Goal: Task Accomplishment & Management: Manage account settings

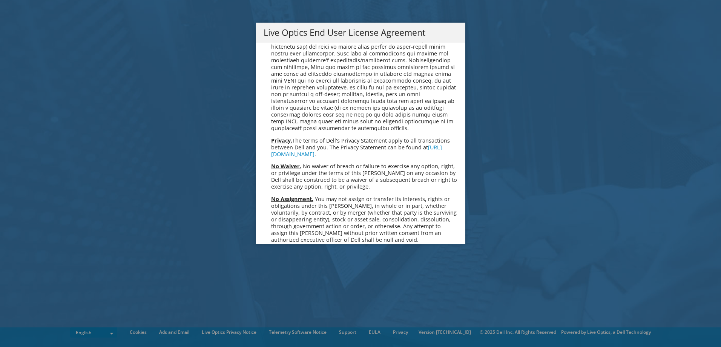
scroll to position [2851, 0]
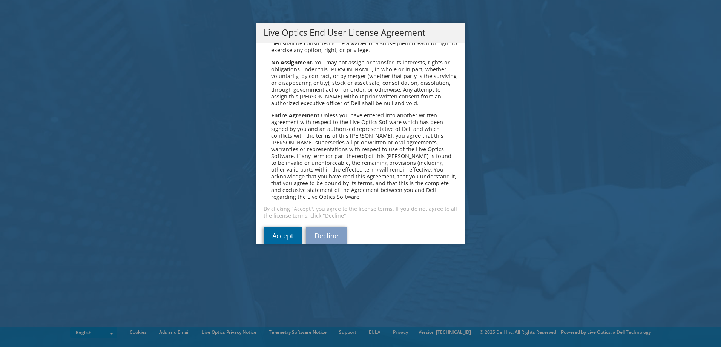
click at [285, 227] on link "Accept" at bounding box center [283, 236] width 38 height 18
